Goal: Task Accomplishment & Management: Use online tool/utility

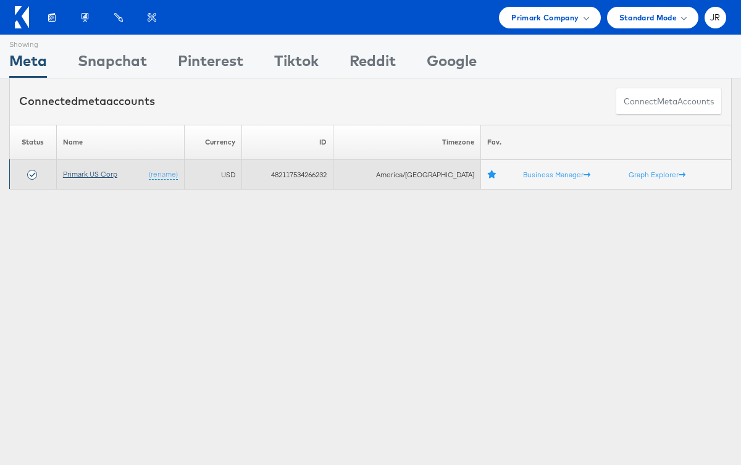
click at [99, 177] on link "Primark US Corp" at bounding box center [90, 173] width 54 height 9
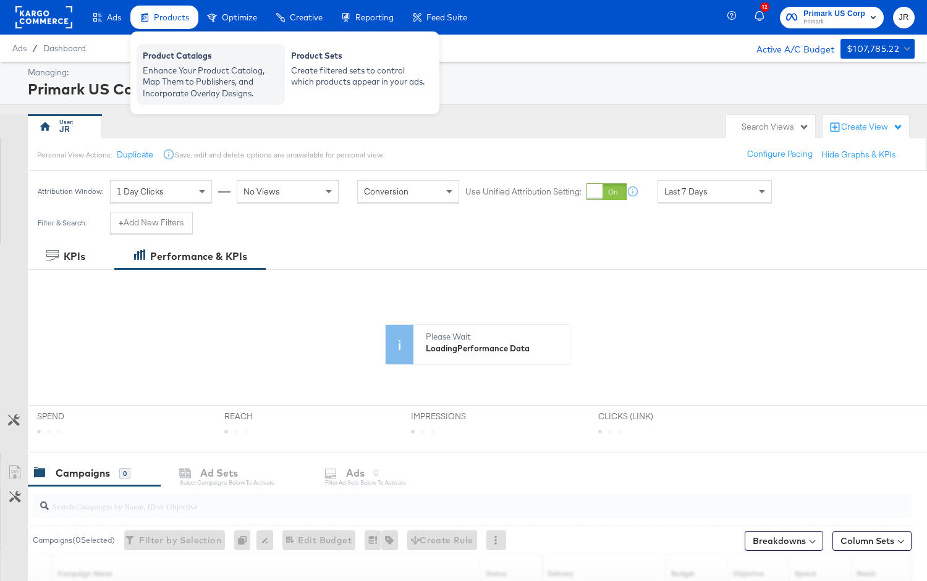
click at [186, 59] on div "Product Catalogs" at bounding box center [211, 57] width 136 height 15
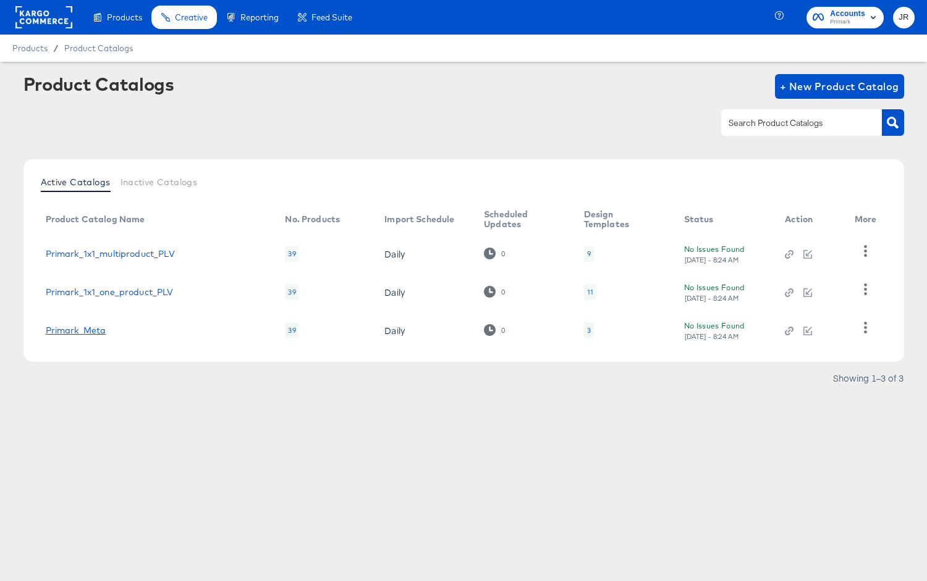
click at [80, 327] on link "Primark_Meta" at bounding box center [76, 331] width 61 height 10
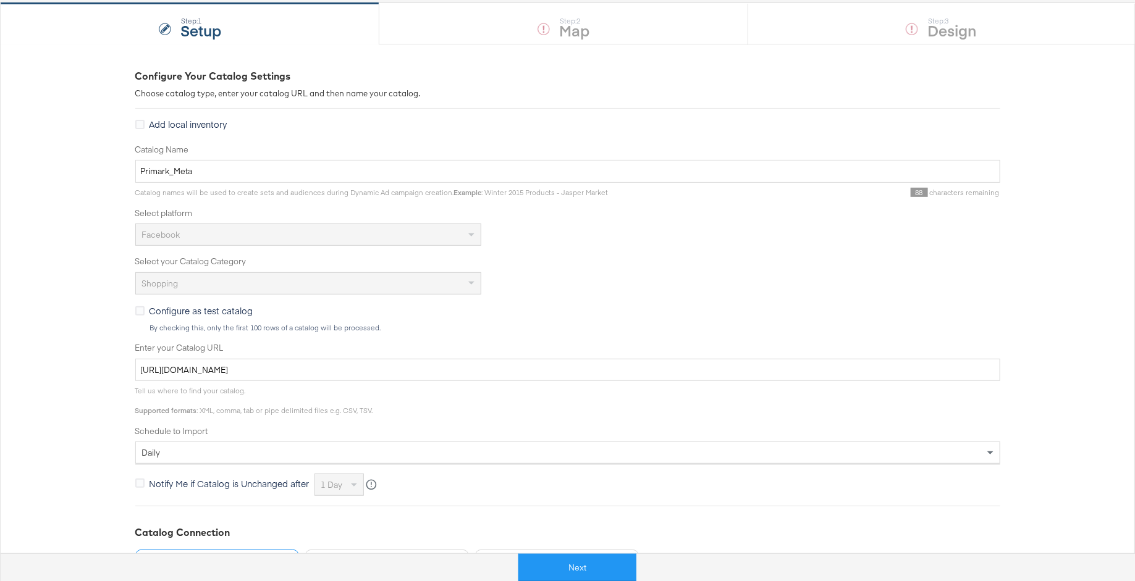
scroll to position [117, 0]
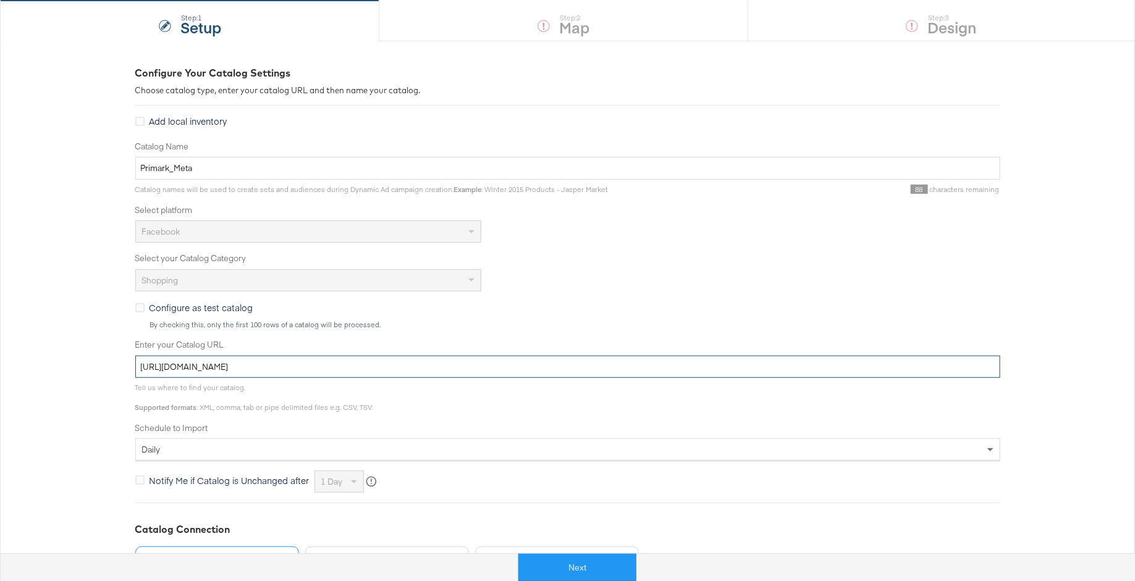
click at [513, 374] on input "https://ace.stitcherads.com/exports/1355/universal/none/universal/export.tsv.gz" at bounding box center [567, 367] width 865 height 23
type input "https://ace.stitcherads.com/exports/1355/universal/none/universal/export.tsv.gz"
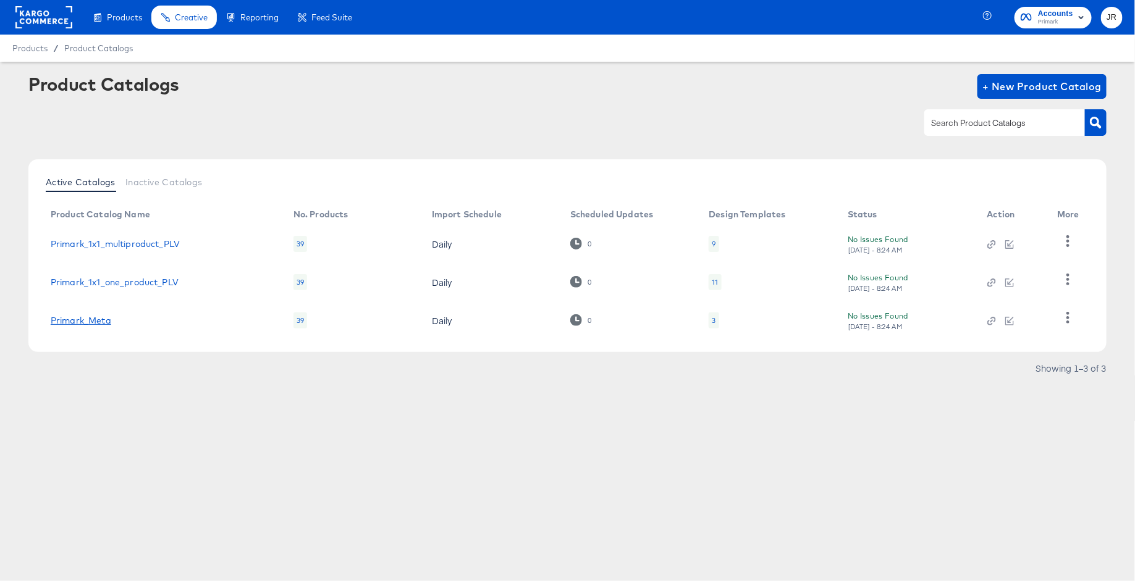
click at [93, 322] on link "Primark_Meta" at bounding box center [81, 321] width 61 height 10
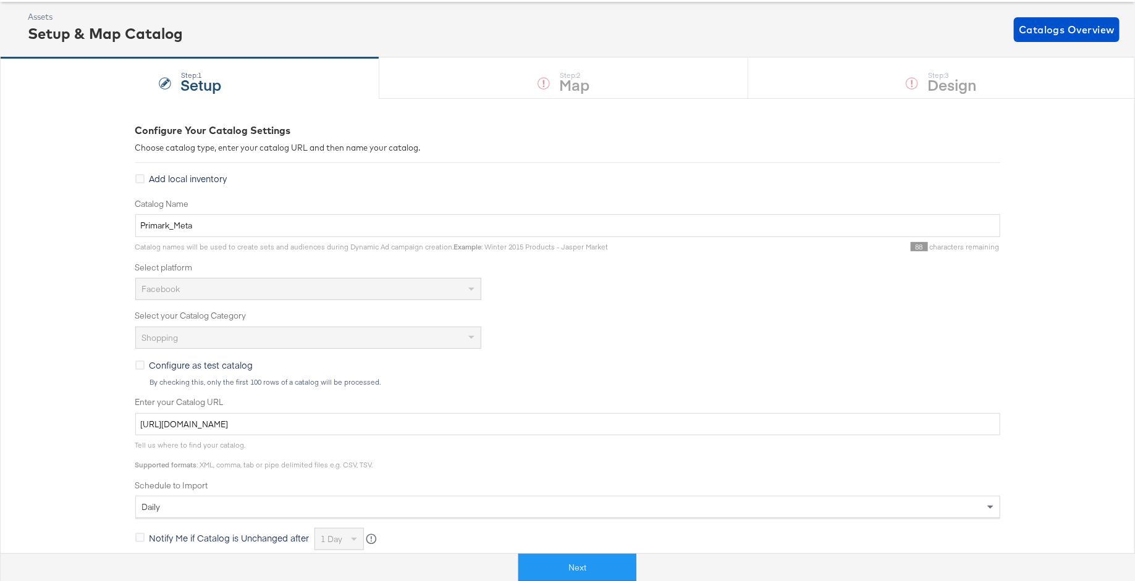
scroll to position [72, 0]
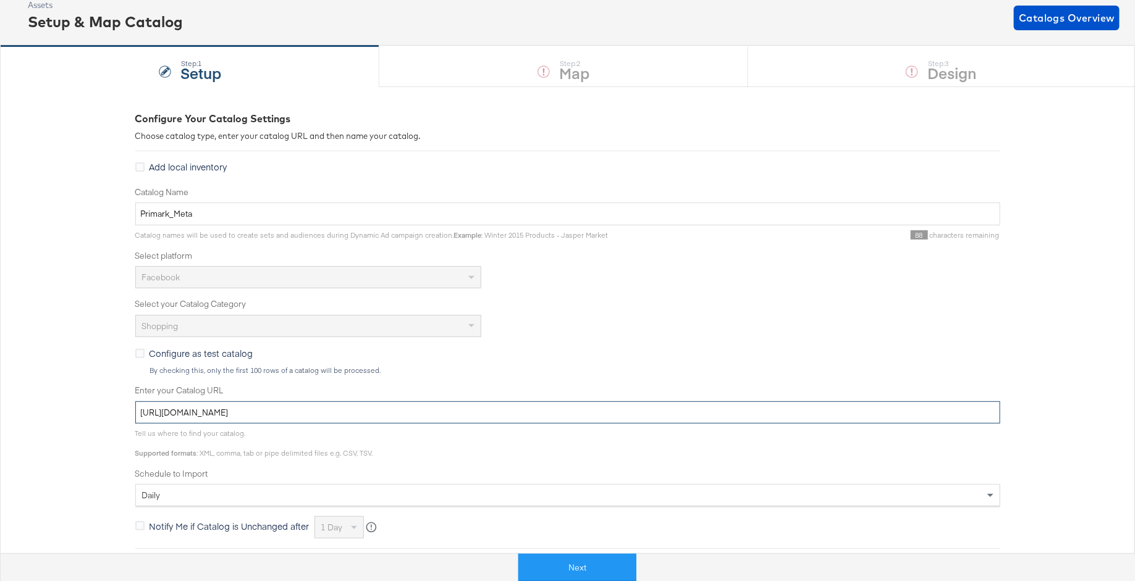
click at [463, 414] on input "https://ace.stitcherads.com/exports/1355/universal/none/universal/export.tsv.gz" at bounding box center [567, 413] width 865 height 23
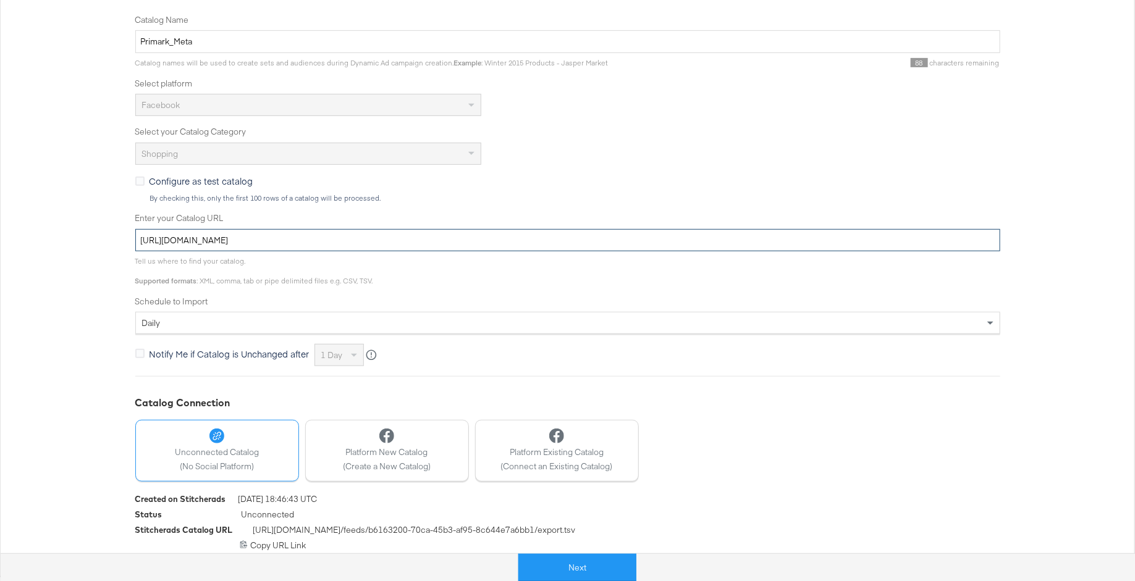
scroll to position [246, 0]
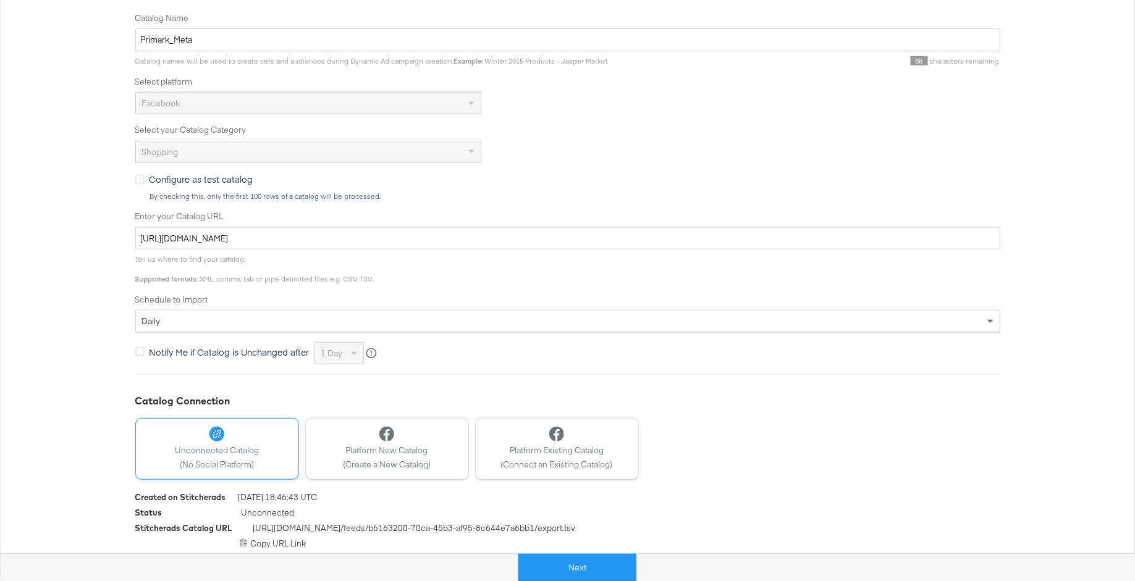
click at [253, 530] on span "https://feeds.stitcherads.com /feeds/ b6163200-70ca-45b3-af95-8c644e7a6bb1 /exp…" at bounding box center [414, 530] width 323 height 15
drag, startPoint x: 250, startPoint y: 528, endPoint x: 599, endPoint y: 529, distance: 348.5
click at [599, 529] on div "Stitcherads Catalog URL https://feeds.stitcherads.com /feeds/ b6163200-70ca-45b…" at bounding box center [567, 530] width 865 height 15
copy span "https://feeds.stitcherads.com /feeds/ b6163200-70ca-45b3-af95-8c644e7a6bb1 /exp…"
click at [291, 541] on div "https://feeds.stitcherads.com/feeds/b6163200-70ca-45b3-af95-8c644e7a6bb1/export…" at bounding box center [567, 544] width 865 height 12
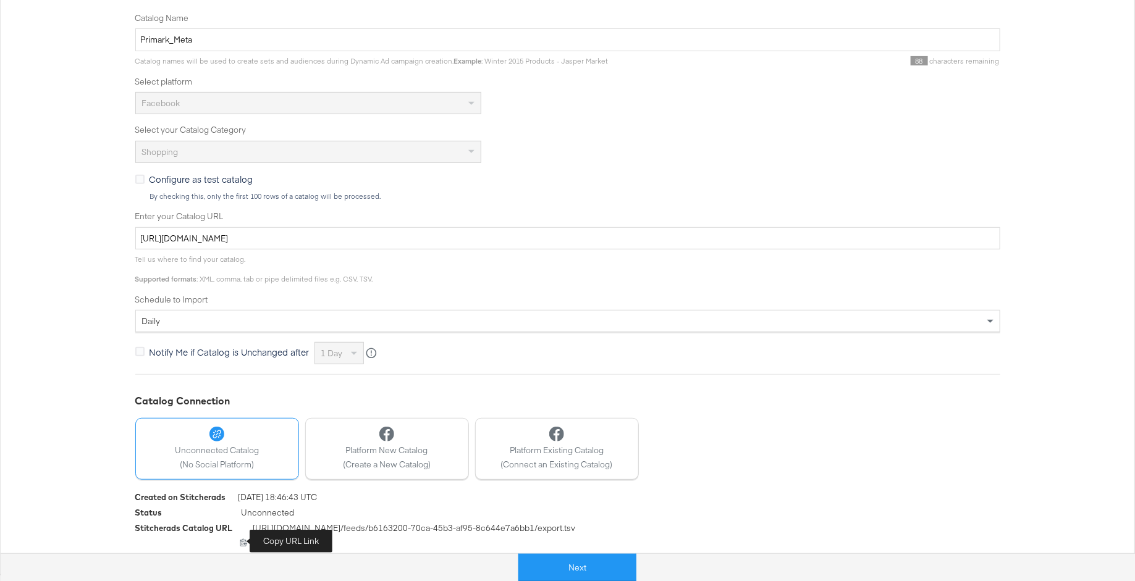
click at [243, 541] on icon at bounding box center [243, 542] width 7 height 7
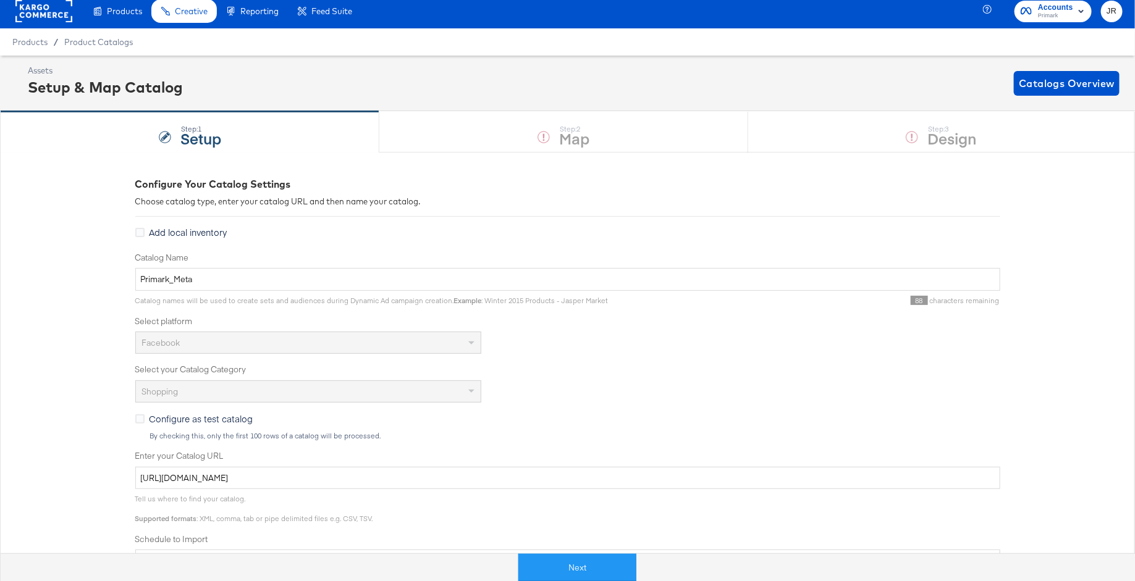
scroll to position [0, 0]
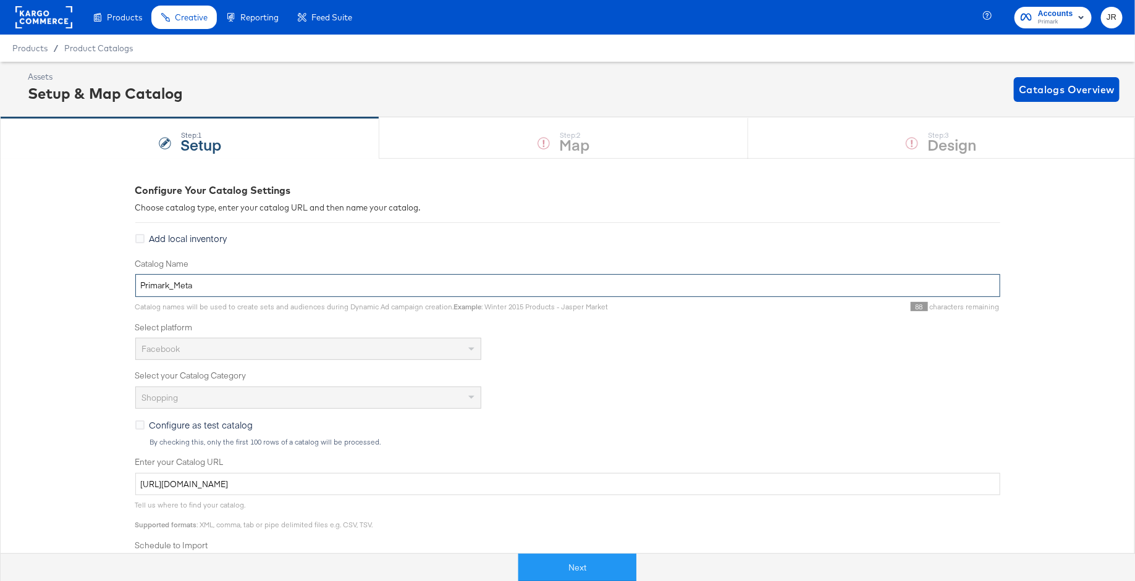
drag, startPoint x: 465, startPoint y: 285, endPoint x: 124, endPoint y: 281, distance: 341.7
click at [124, 281] on div "Configure Your Catalog Settings Choose catalog type, enter your catalog URL and…" at bounding box center [567, 489] width 1135 height 662
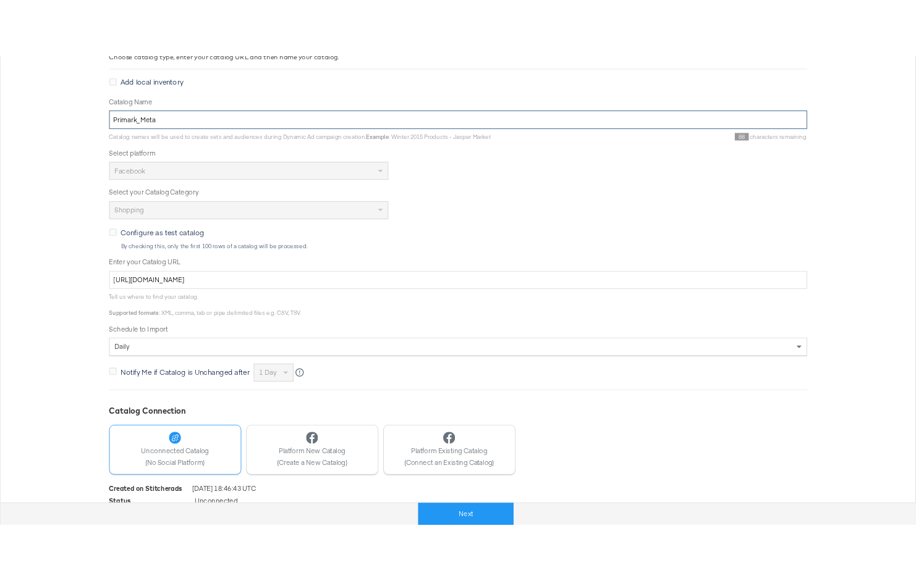
scroll to position [246, 0]
